Goal: Check status

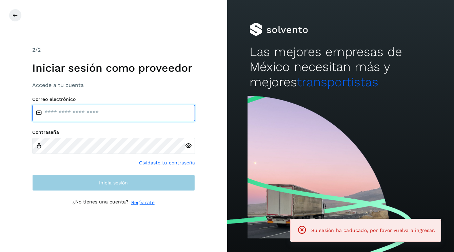
type input "**********"
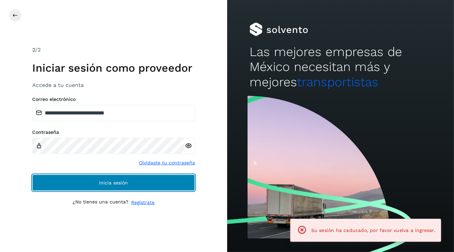
click at [98, 187] on button "Inicia sesión" at bounding box center [113, 182] width 163 height 16
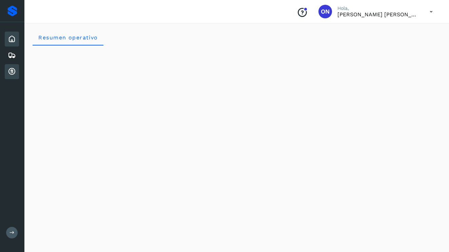
click at [11, 73] on icon at bounding box center [12, 71] width 8 height 8
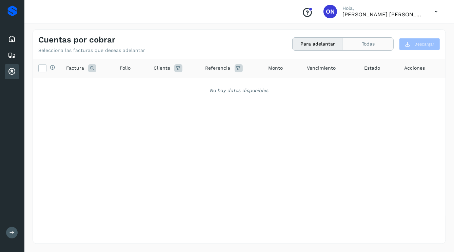
click at [358, 43] on button "Todas" at bounding box center [368, 44] width 50 height 13
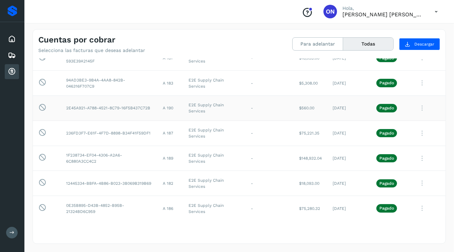
scroll to position [68, 0]
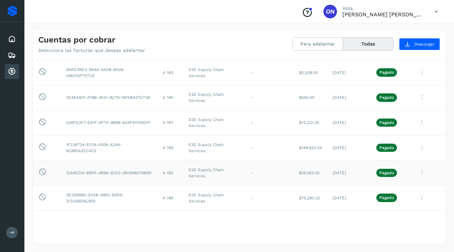
click at [417, 173] on icon at bounding box center [422, 173] width 14 height 14
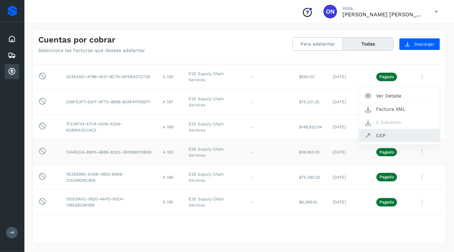
click at [383, 136] on button "CEP" at bounding box center [399, 135] width 81 height 13
